Goal: Transaction & Acquisition: Purchase product/service

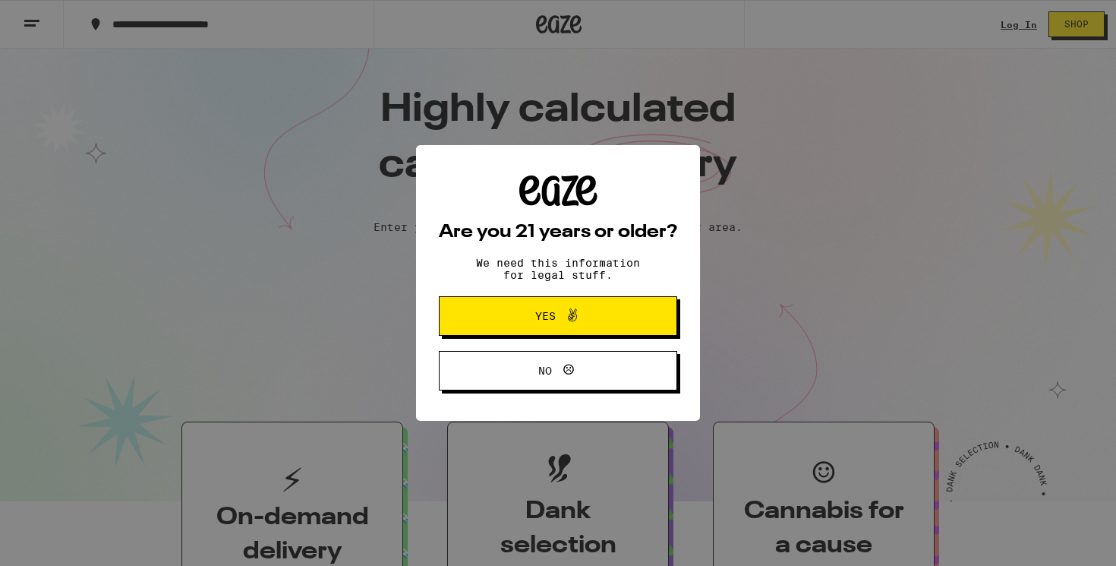
click at [559, 317] on span at bounding box center [569, 316] width 26 height 20
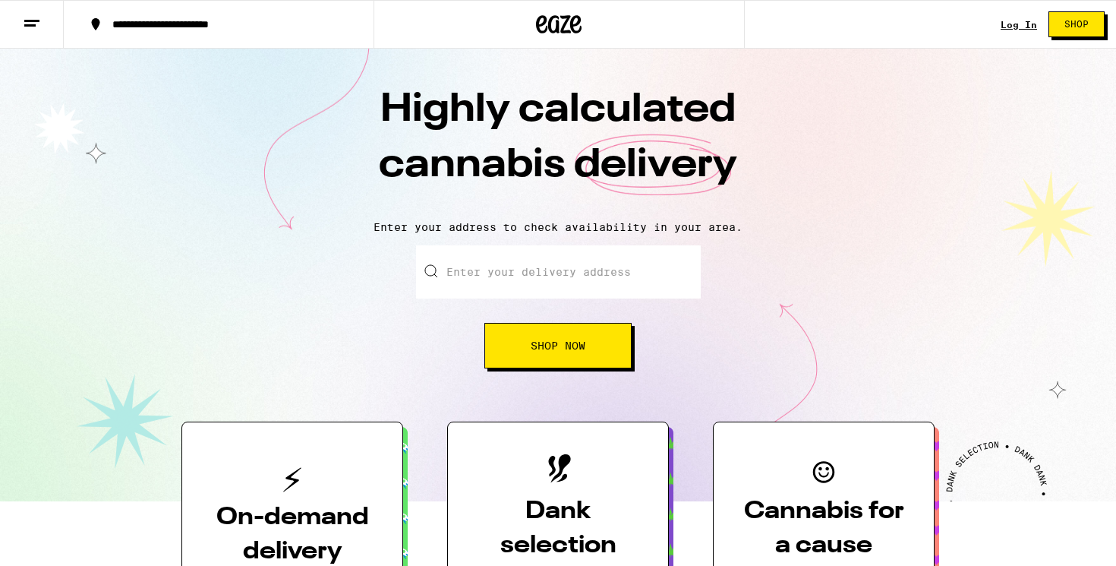
click at [1017, 23] on link "Log In" at bounding box center [1019, 25] width 36 height 10
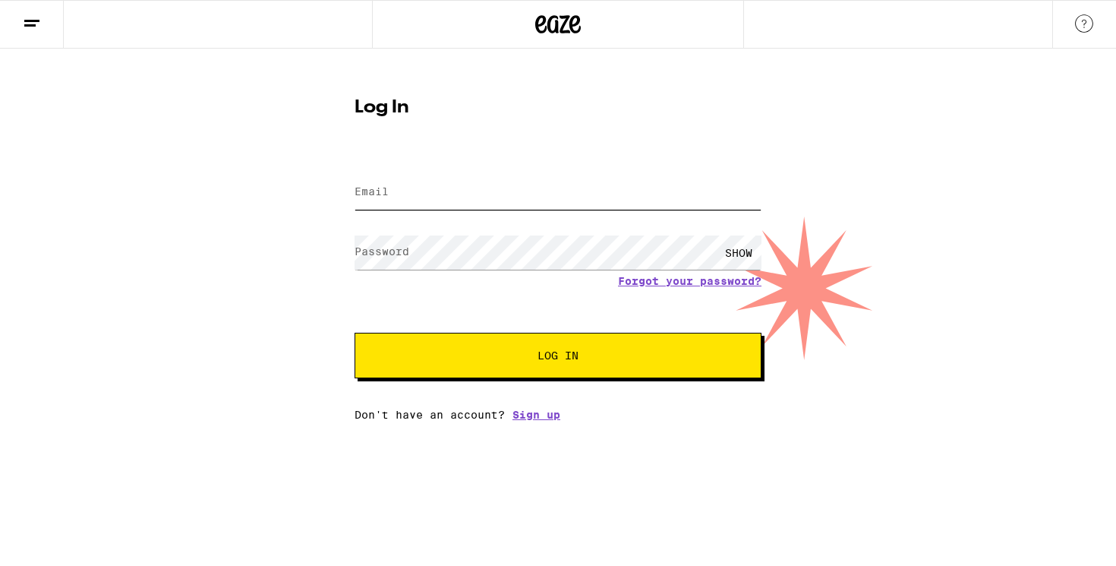
click at [417, 199] on input "Email" at bounding box center [558, 192] width 407 height 34
type input "[EMAIL_ADDRESS][DOMAIN_NAME]"
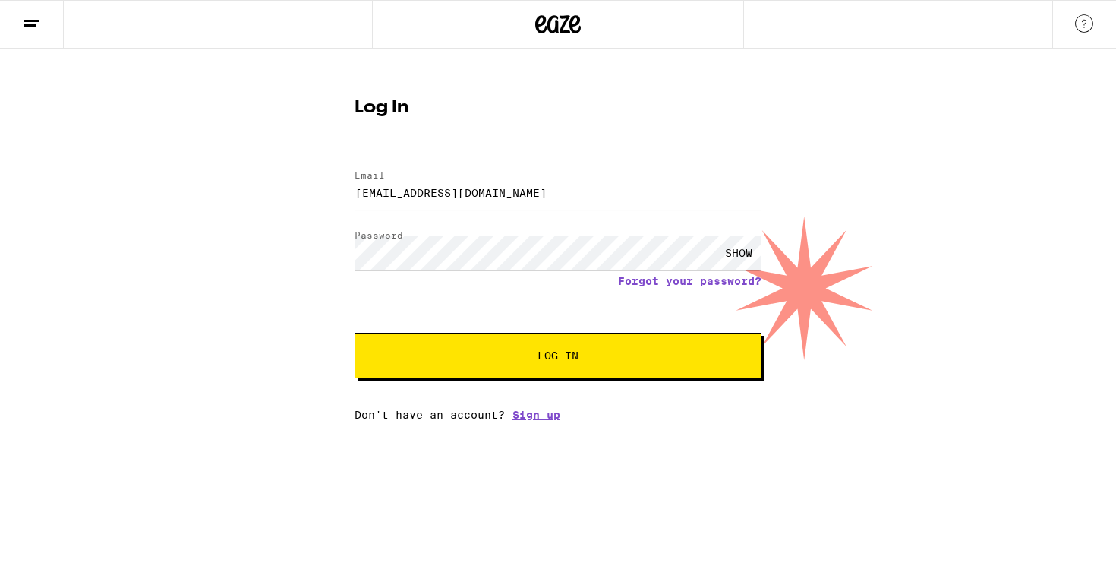
click at [355, 333] on button "Log In" at bounding box center [558, 356] width 407 height 46
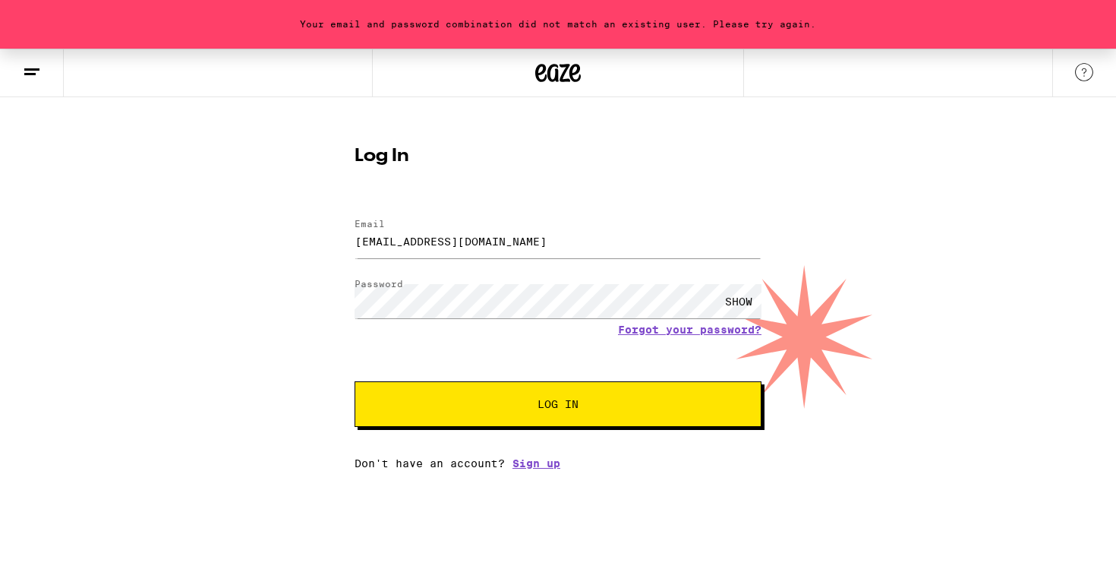
click at [495, 420] on button "Log In" at bounding box center [558, 404] width 407 height 46
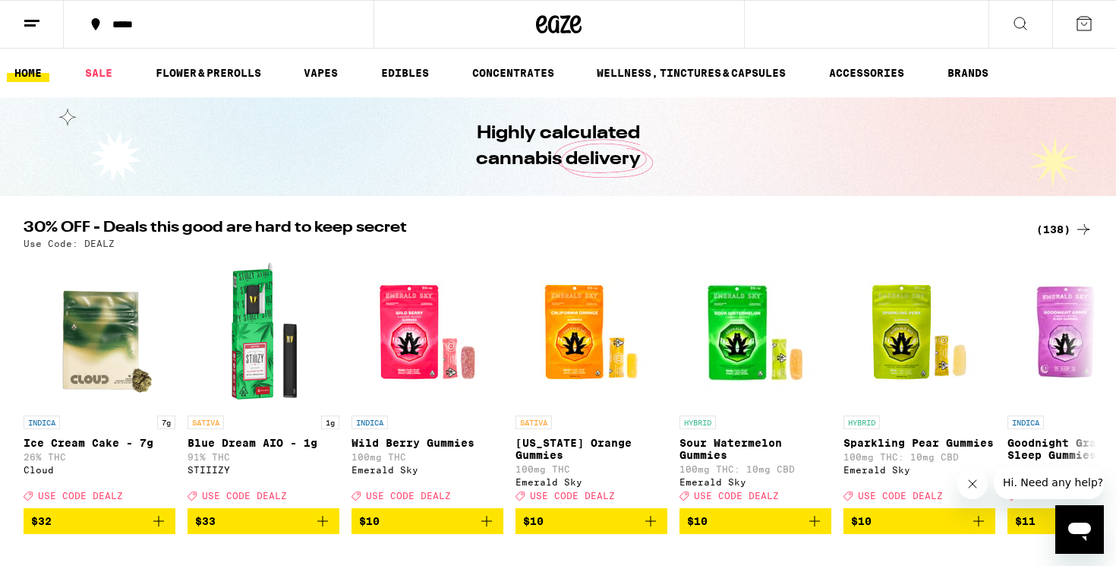
click at [1016, 23] on icon at bounding box center [1020, 23] width 18 height 18
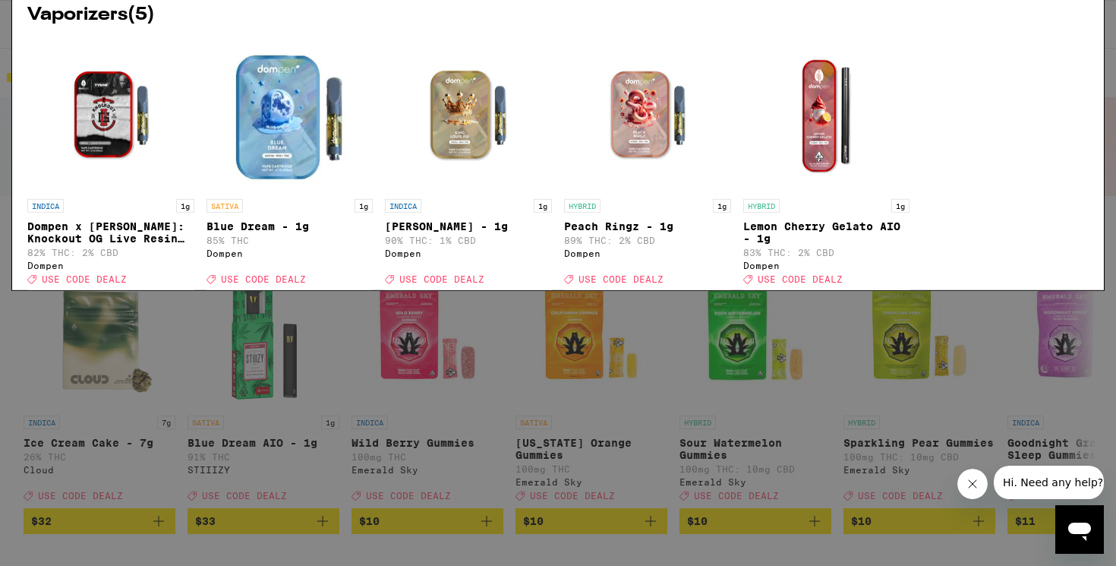
type input "Dompen"
click at [80, 194] on div at bounding box center [65, 175] width 76 height 76
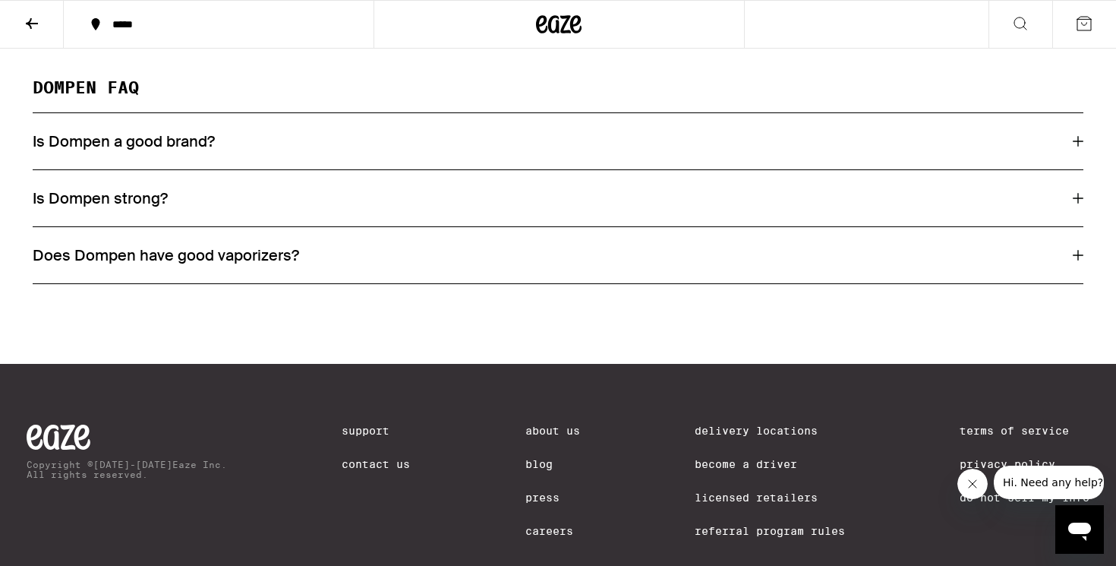
scroll to position [786, 0]
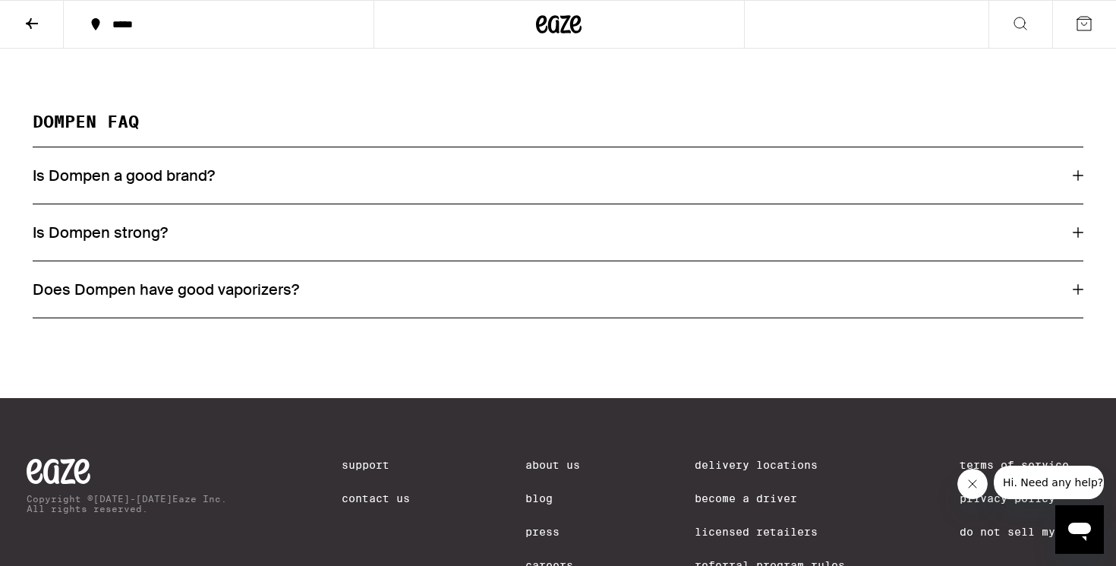
click at [255, 181] on div "Is Dompen a good brand?" at bounding box center [558, 175] width 1051 height 20
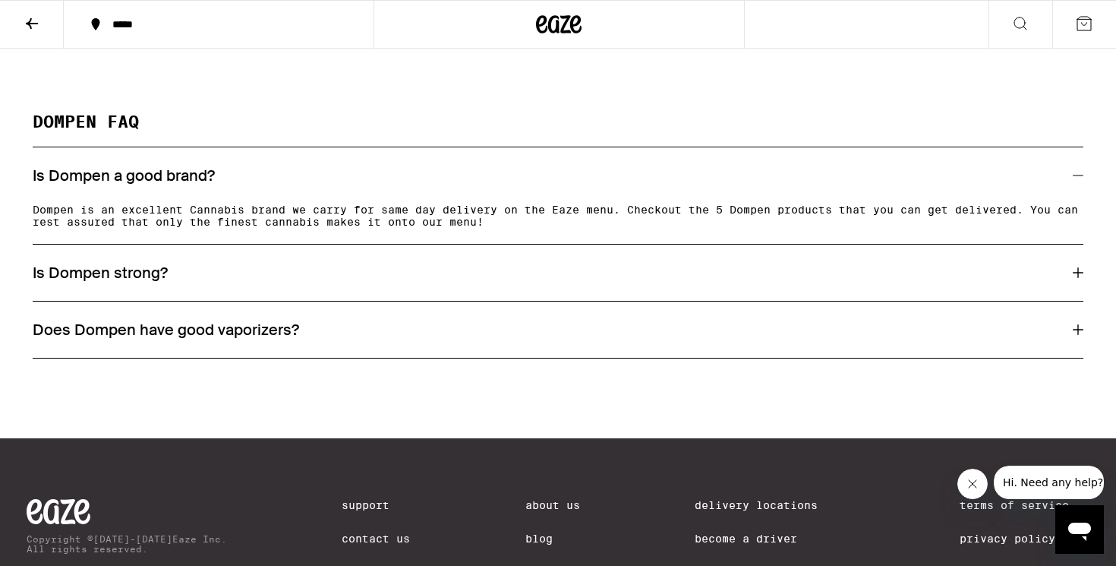
click at [255, 181] on div "Is Dompen a good brand?" at bounding box center [558, 175] width 1051 height 20
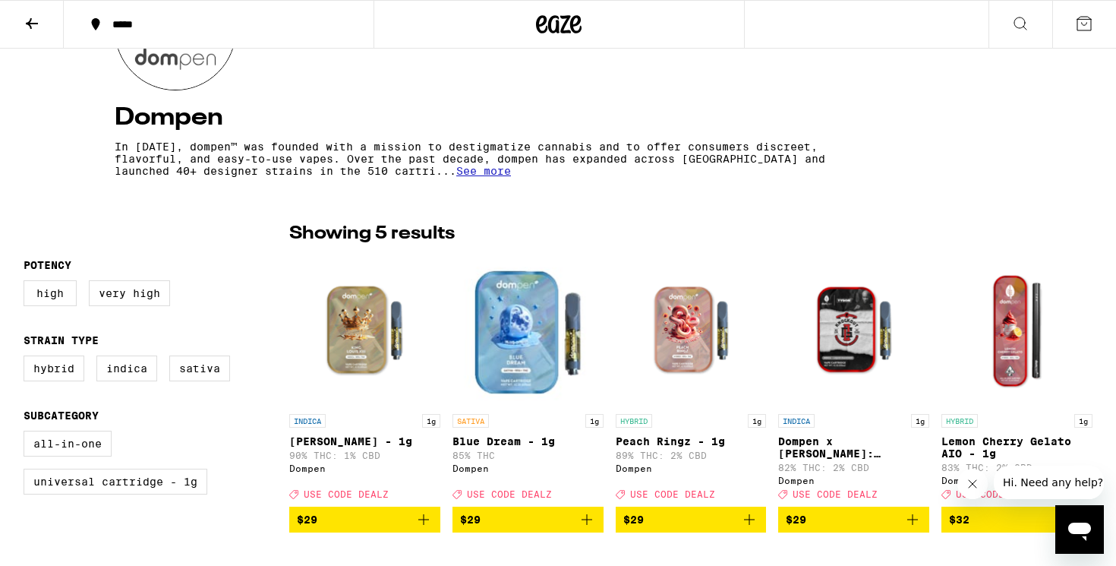
scroll to position [0, 0]
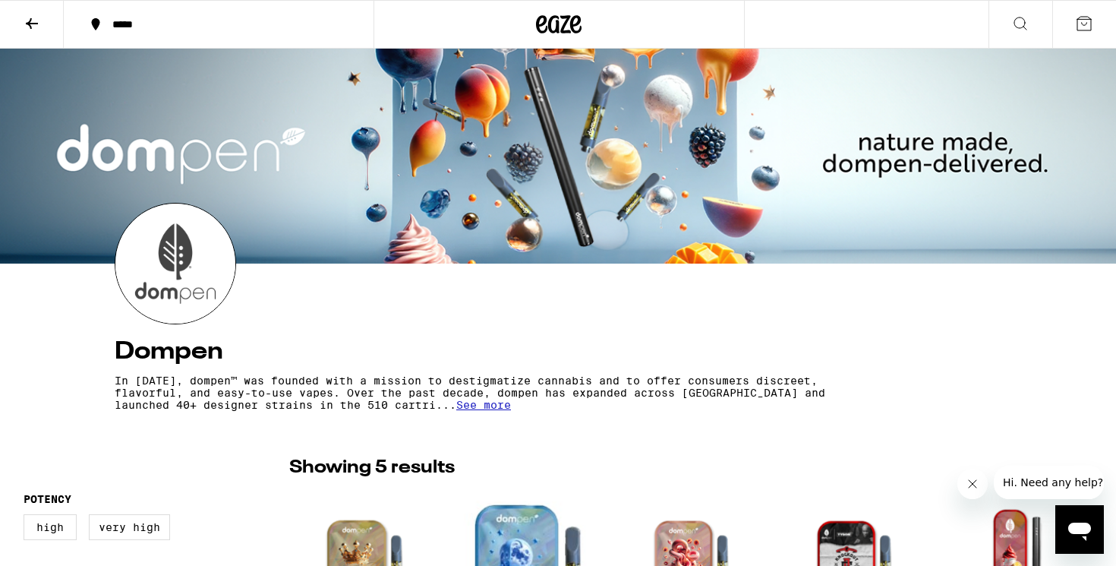
click at [29, 31] on icon at bounding box center [32, 23] width 18 height 18
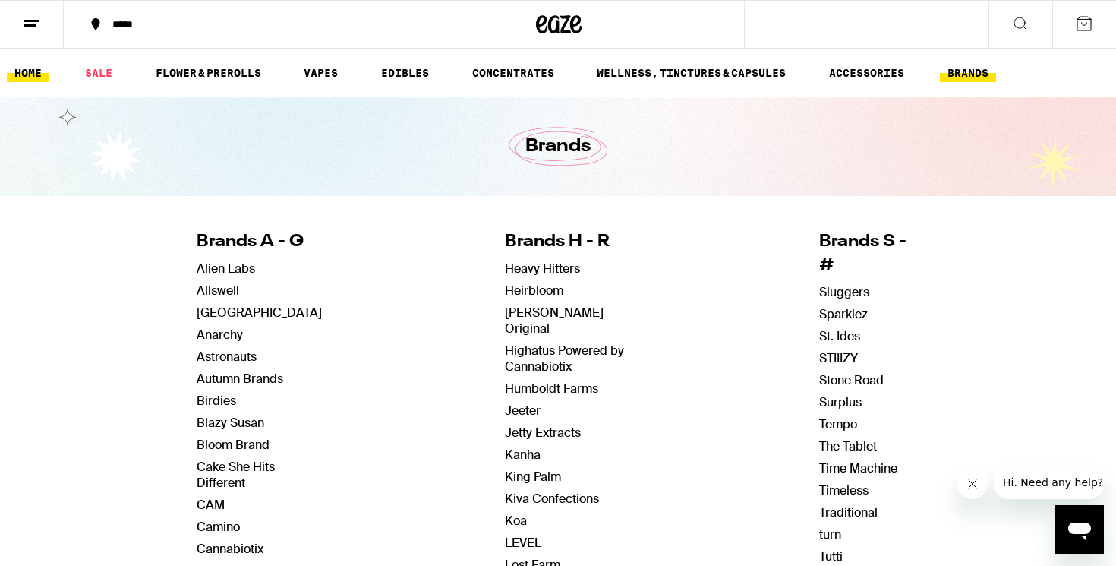
click at [29, 70] on link "HOME" at bounding box center [28, 73] width 43 height 18
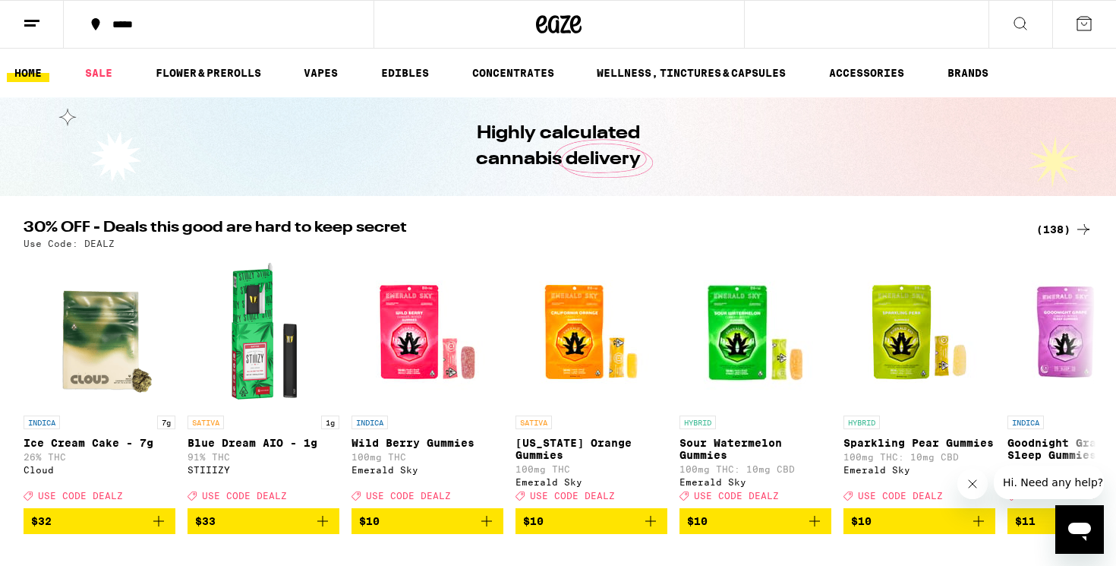
click at [1019, 26] on icon at bounding box center [1020, 23] width 18 height 18
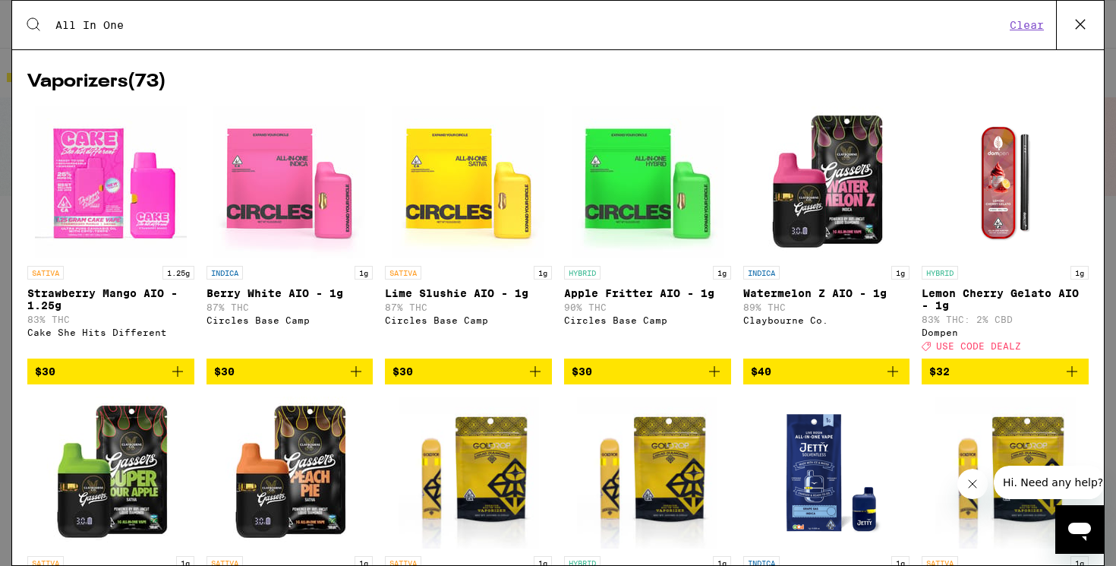
scroll to position [502, 0]
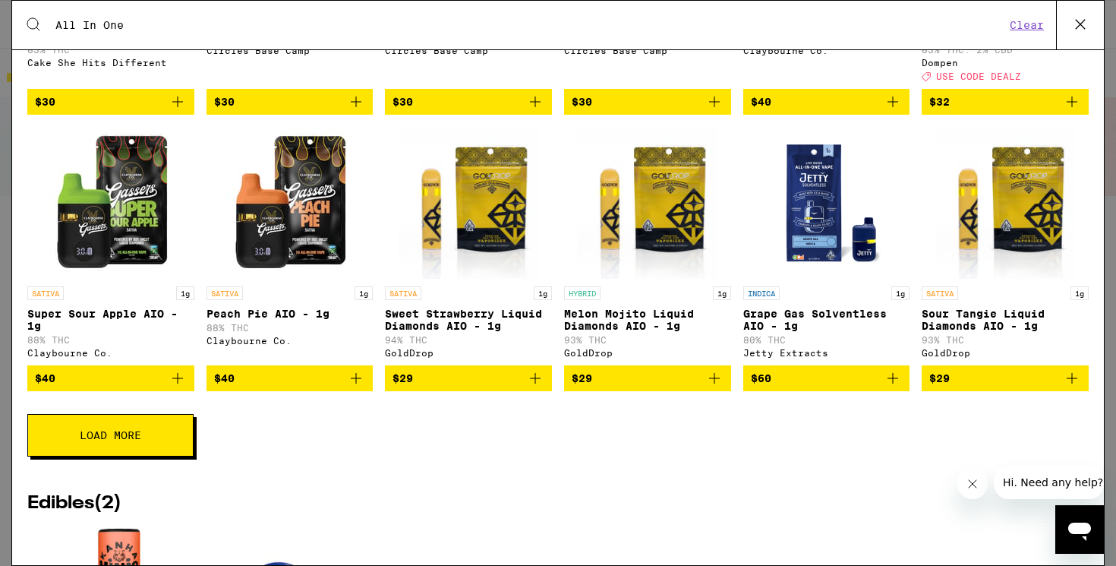
click at [118, 449] on button "Load More" at bounding box center [110, 435] width 166 height 43
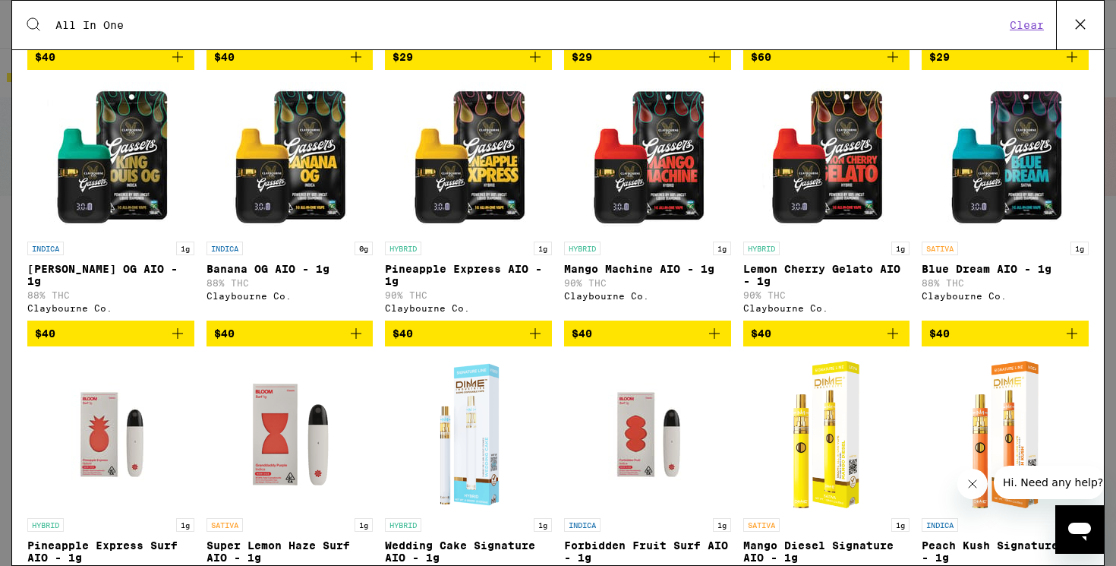
scroll to position [1243, 0]
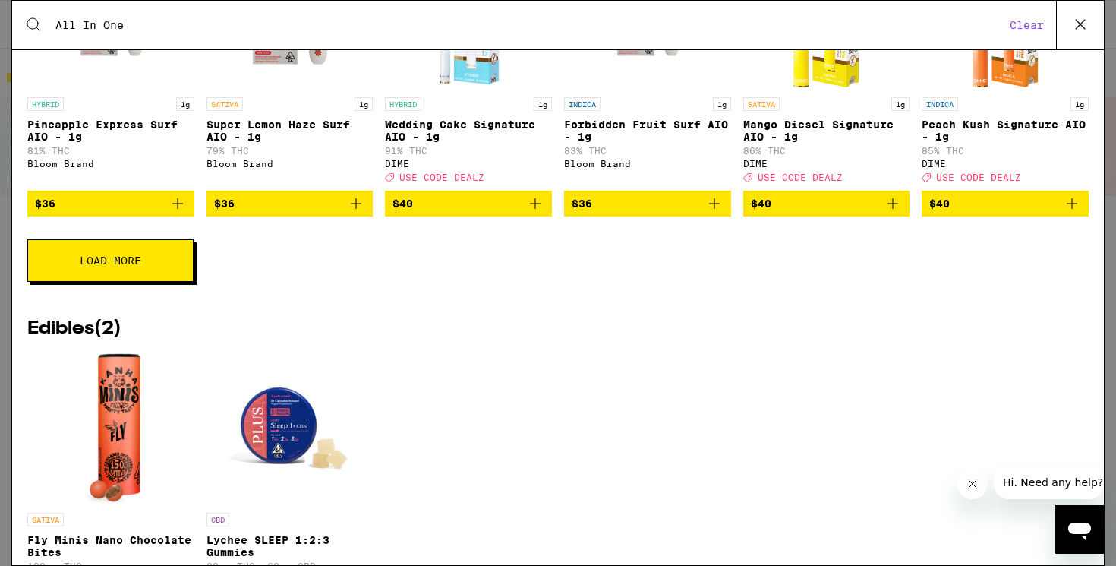
click at [177, 282] on button "Load More" at bounding box center [110, 260] width 166 height 43
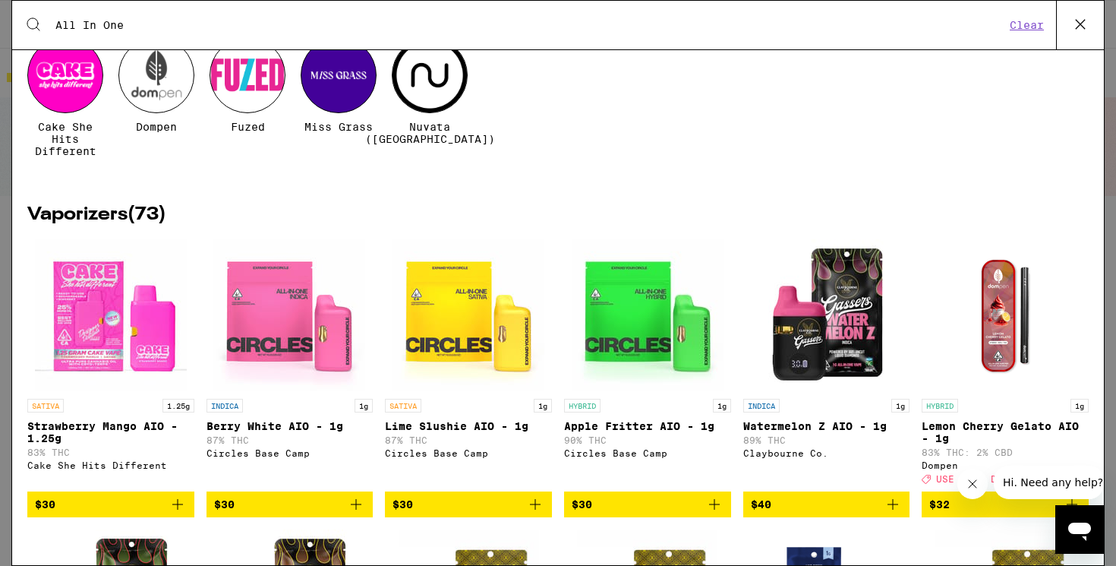
scroll to position [0, 0]
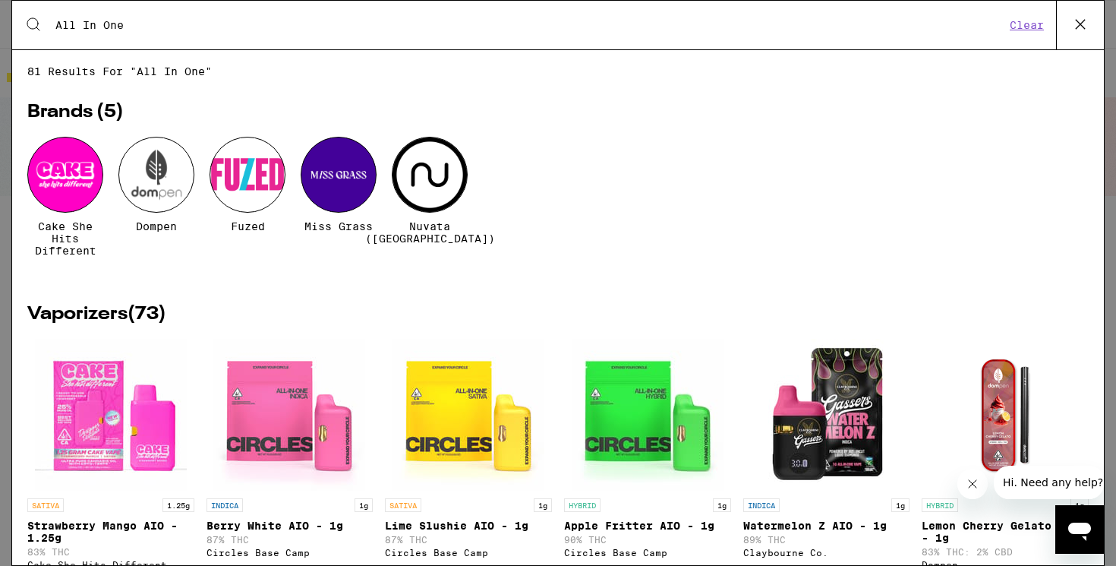
click at [144, 28] on input "All In One" at bounding box center [530, 25] width 950 height 14
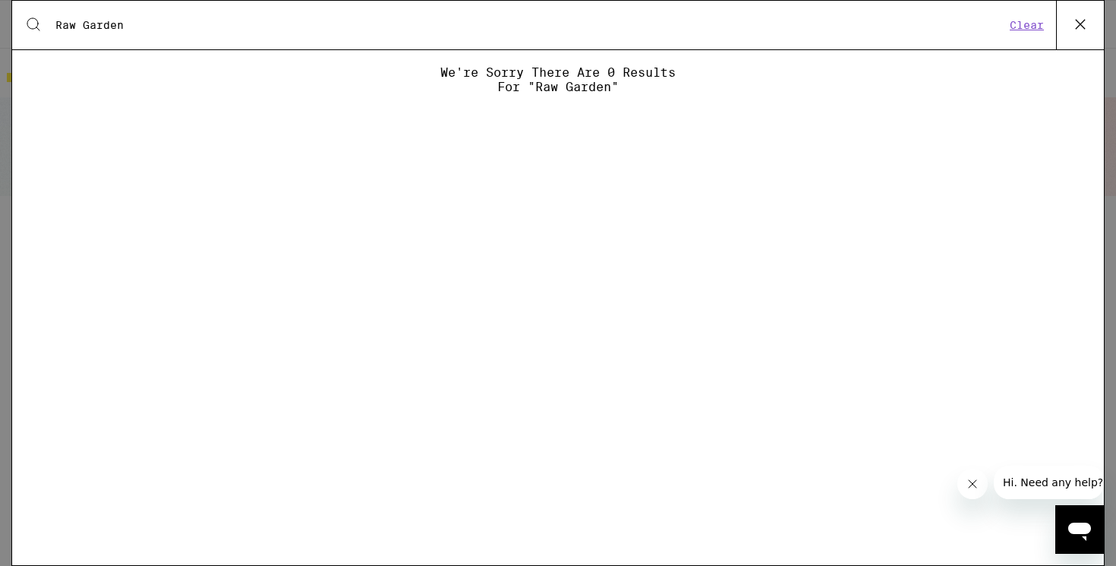
type input "Raw Garden"
click at [1077, 23] on icon at bounding box center [1080, 24] width 23 height 23
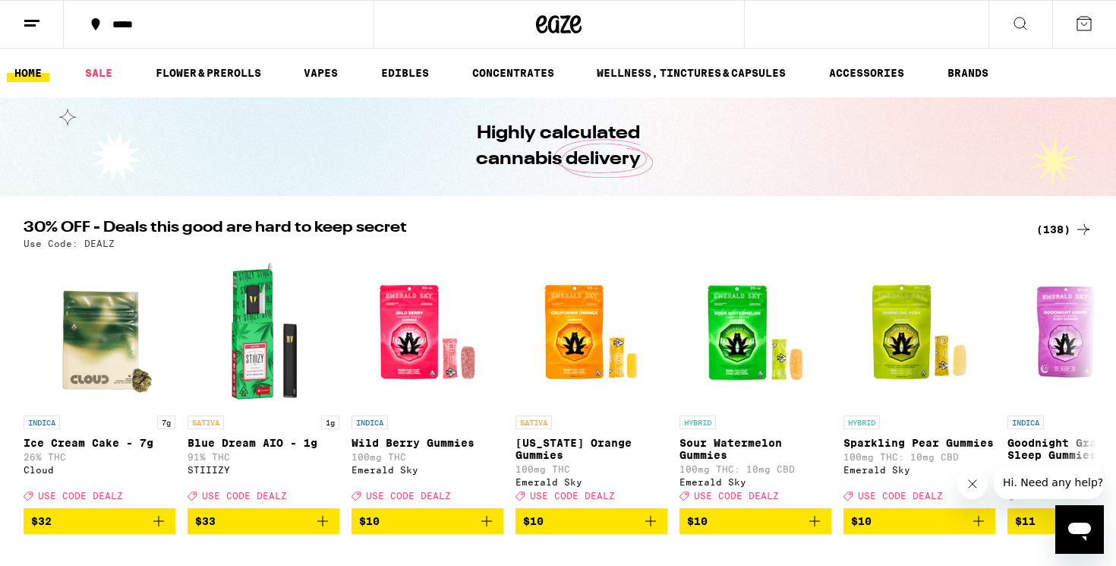
click at [1020, 24] on icon at bounding box center [1020, 23] width 18 height 18
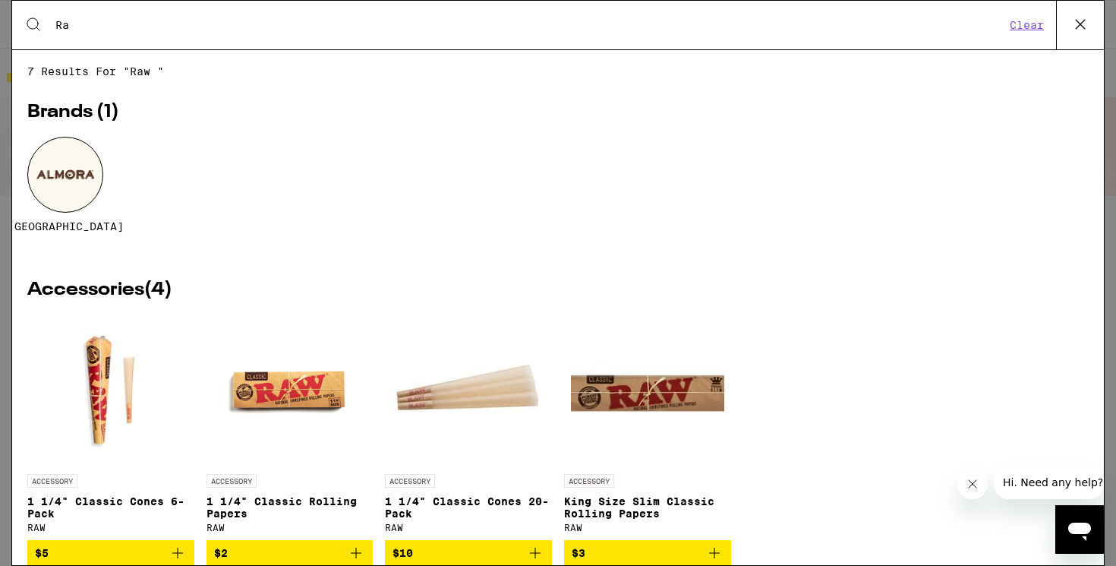
type input "R"
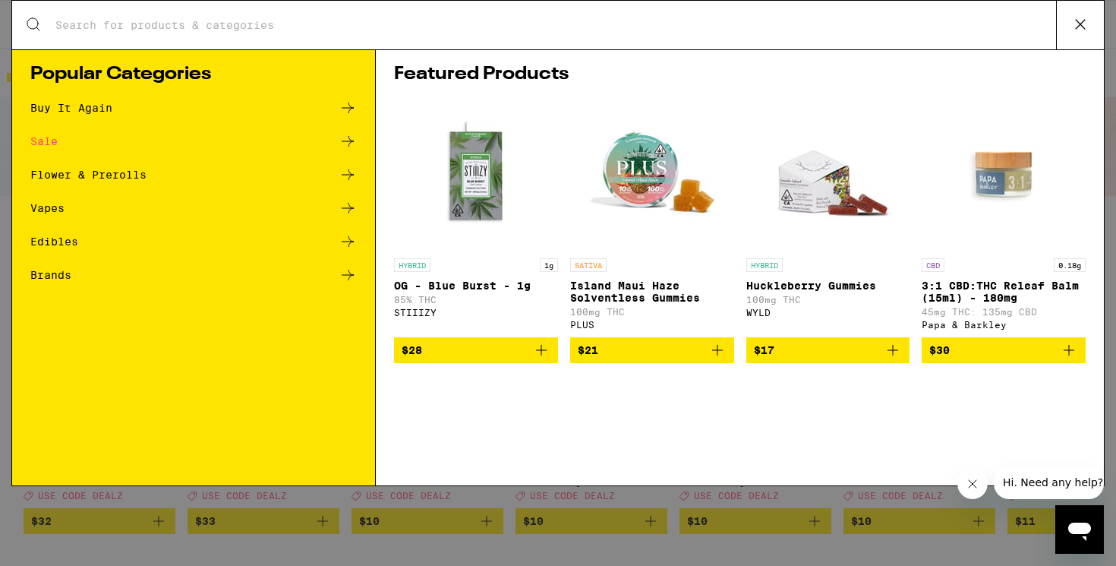
click at [1075, 18] on icon at bounding box center [1080, 24] width 23 height 23
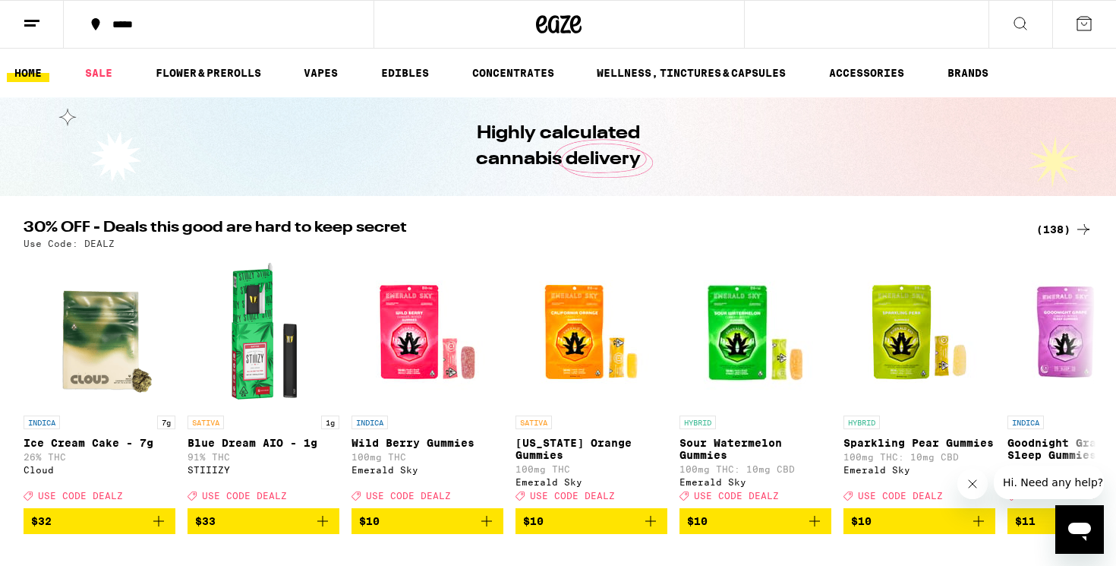
click at [30, 64] on link "HOME" at bounding box center [28, 73] width 43 height 18
click at [30, 70] on link "HOME" at bounding box center [28, 73] width 43 height 18
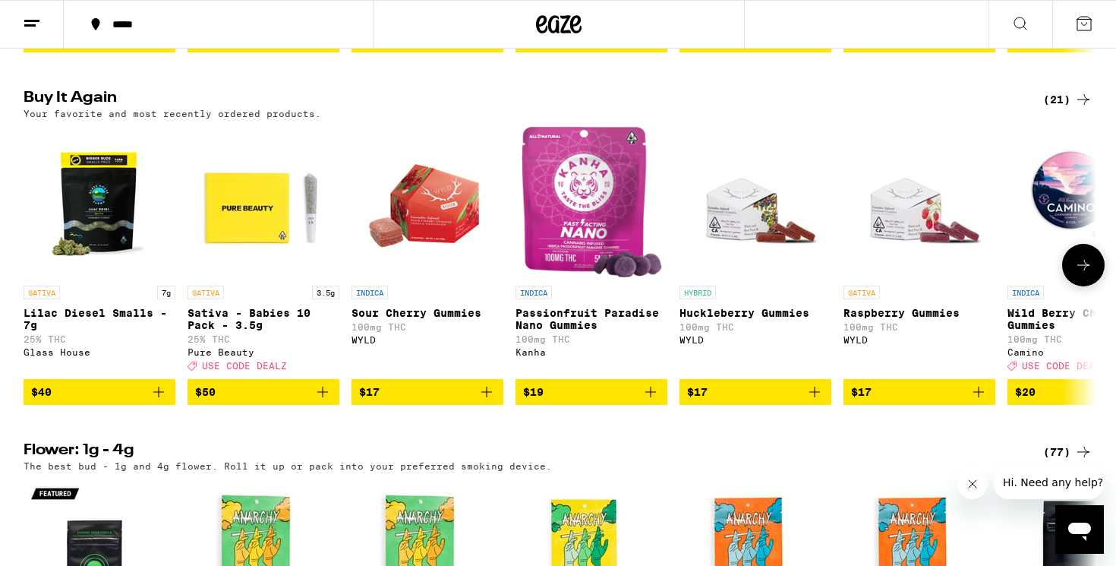
scroll to position [1161, 0]
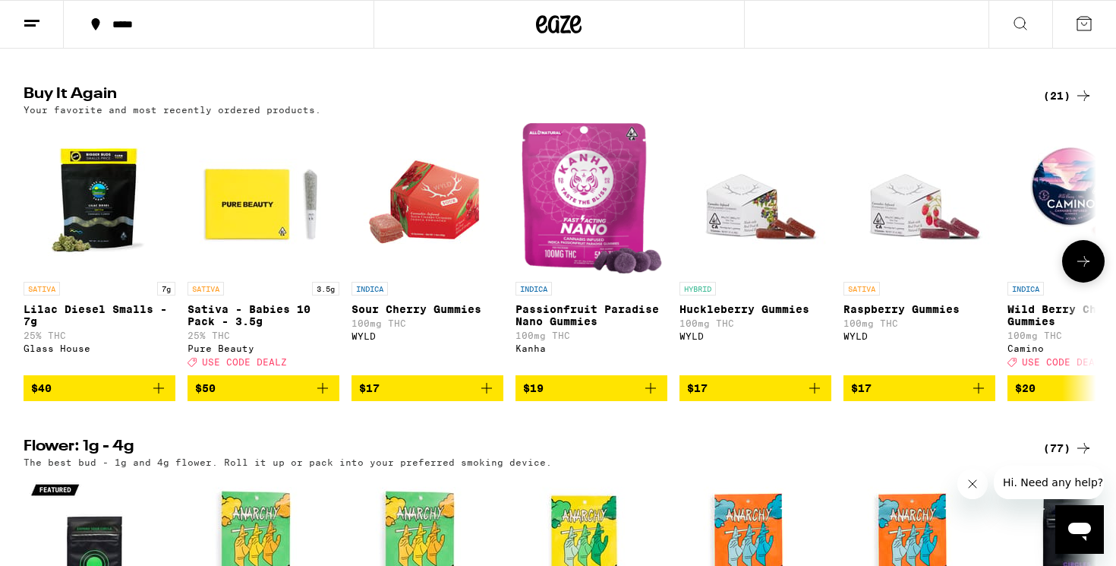
click at [262, 251] on img "Open page for Sativa - Babies 10 Pack - 3.5g from Pure Beauty" at bounding box center [264, 198] width 152 height 152
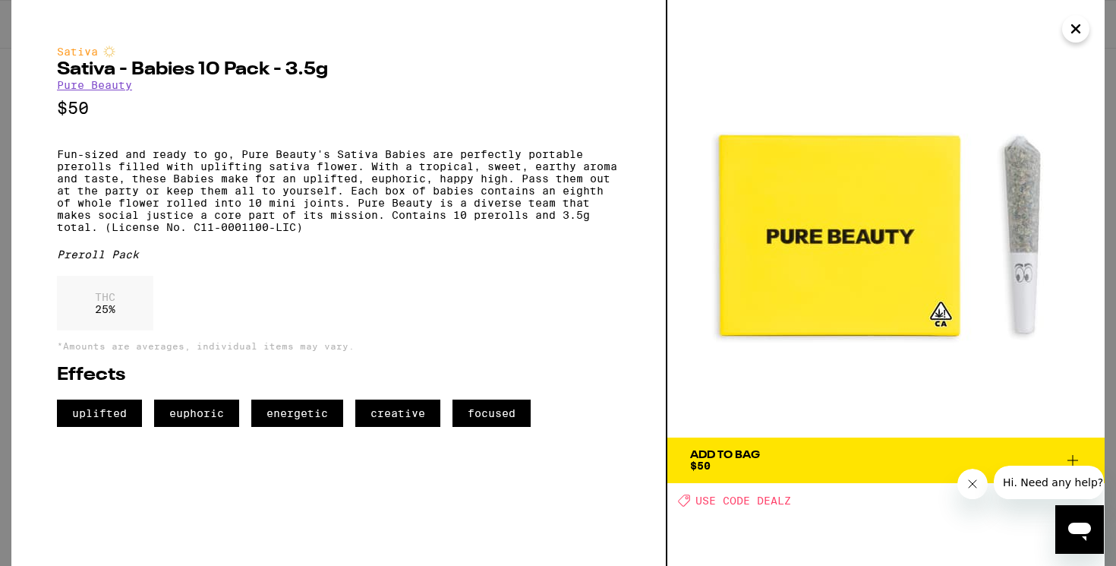
click at [1079, 34] on icon "Close" at bounding box center [1076, 28] width 18 height 23
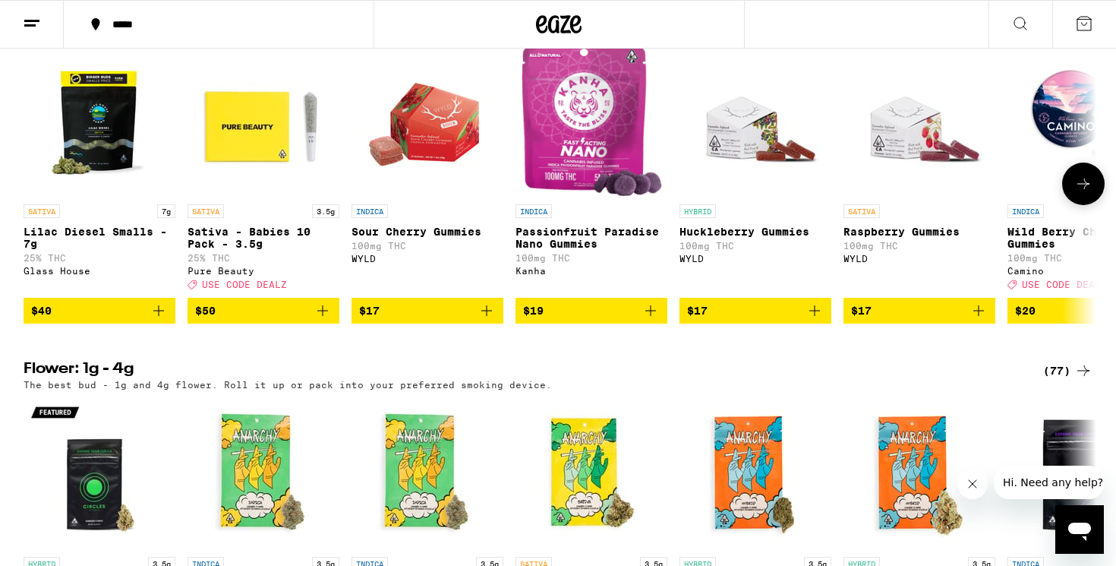
scroll to position [1187, 0]
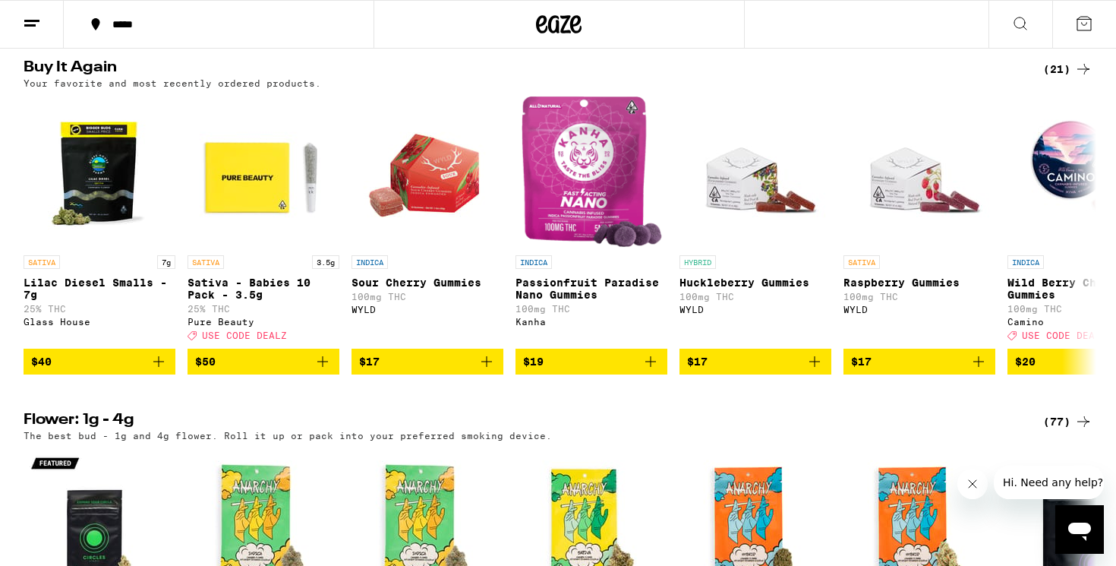
click at [1064, 78] on div "(21)" at bounding box center [1067, 69] width 49 height 18
click at [1083, 74] on icon at bounding box center [1083, 69] width 12 height 11
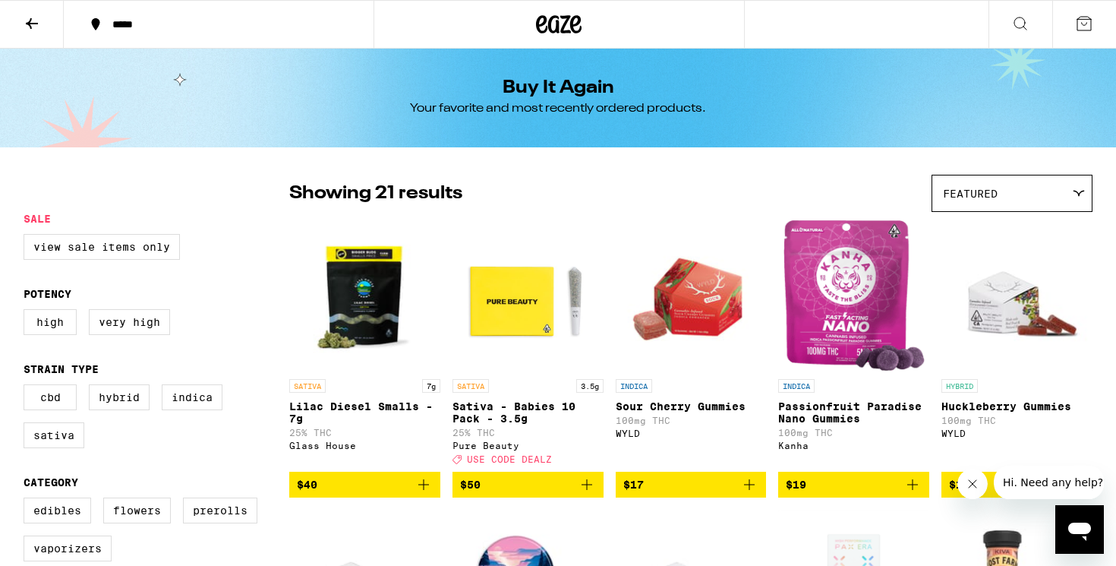
click at [20, 23] on button at bounding box center [32, 25] width 64 height 48
